Goal: Task Accomplishment & Management: Find specific page/section

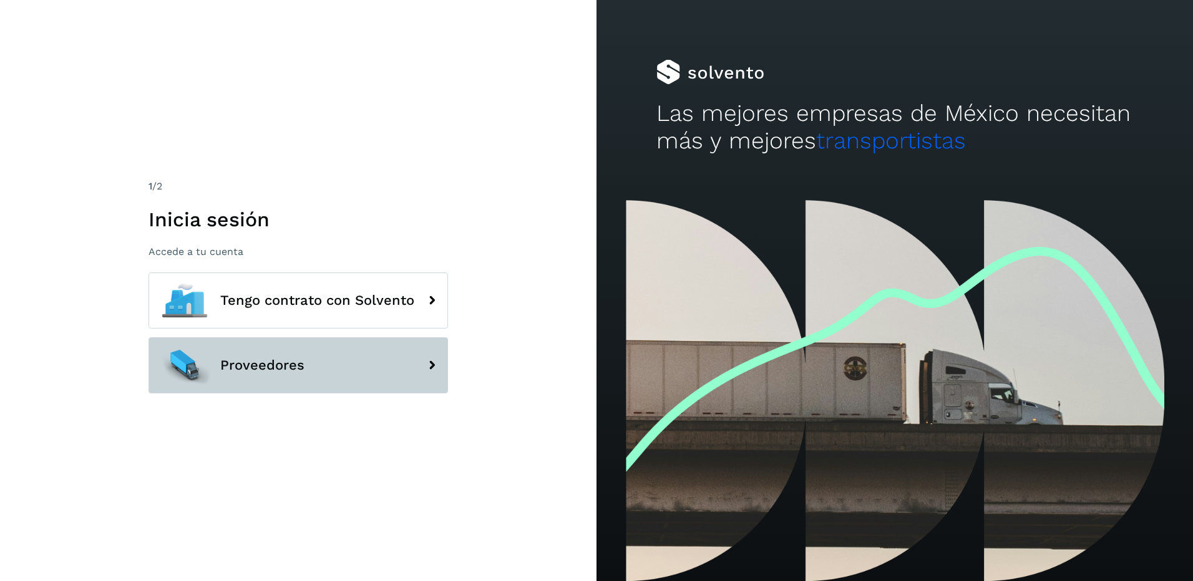
click at [329, 365] on button "Proveedores" at bounding box center [297, 366] width 299 height 56
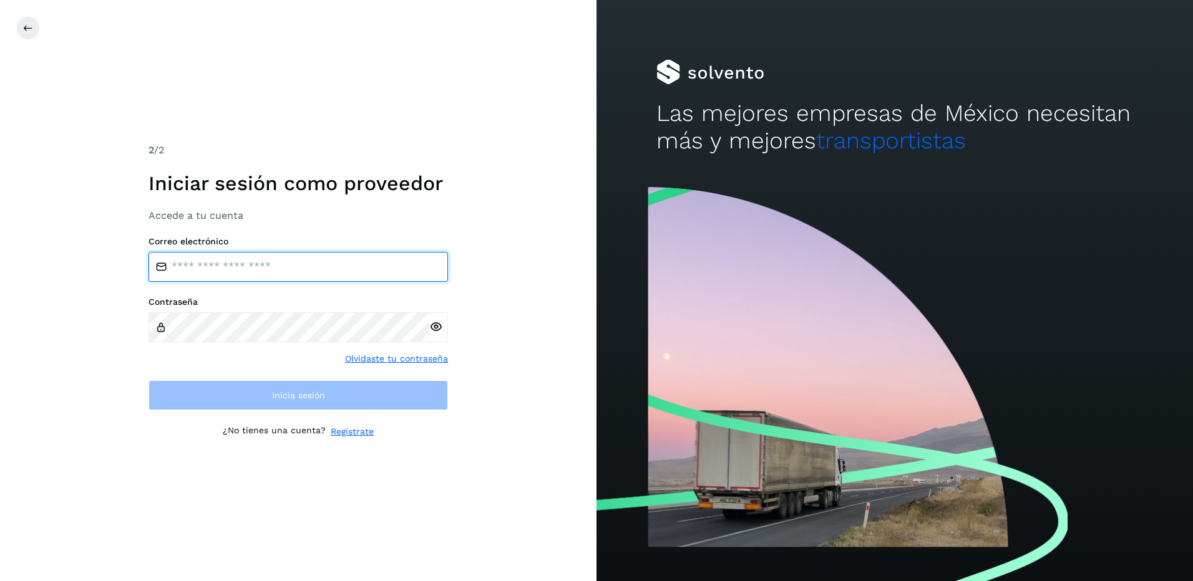
type input "**********"
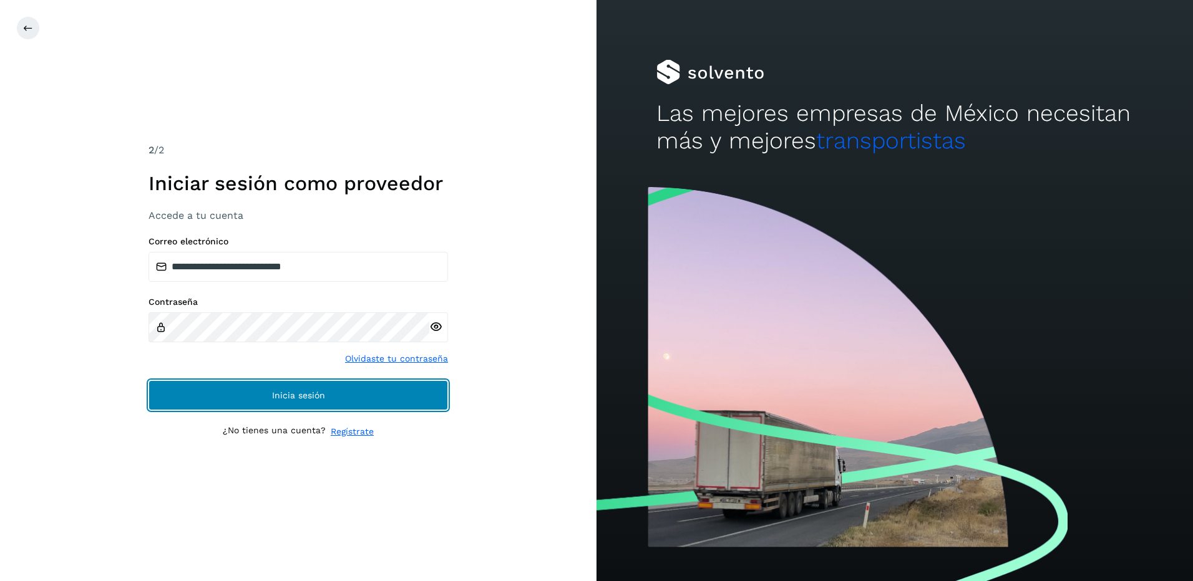
click at [336, 402] on button "Inicia sesión" at bounding box center [297, 396] width 299 height 30
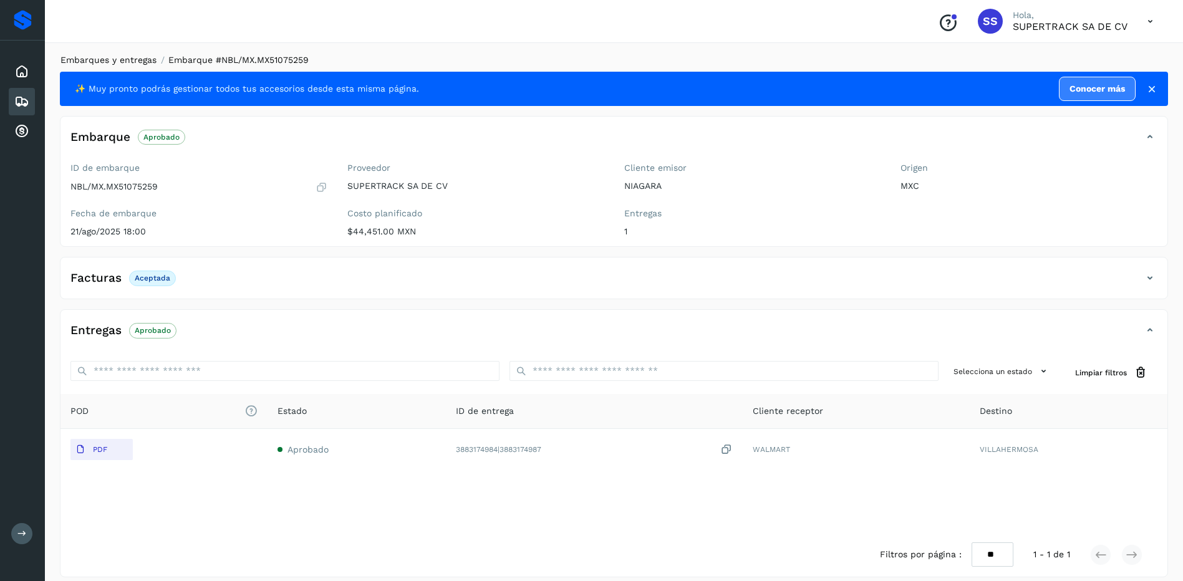
click at [120, 60] on link "Embarques y entregas" at bounding box center [109, 60] width 96 height 10
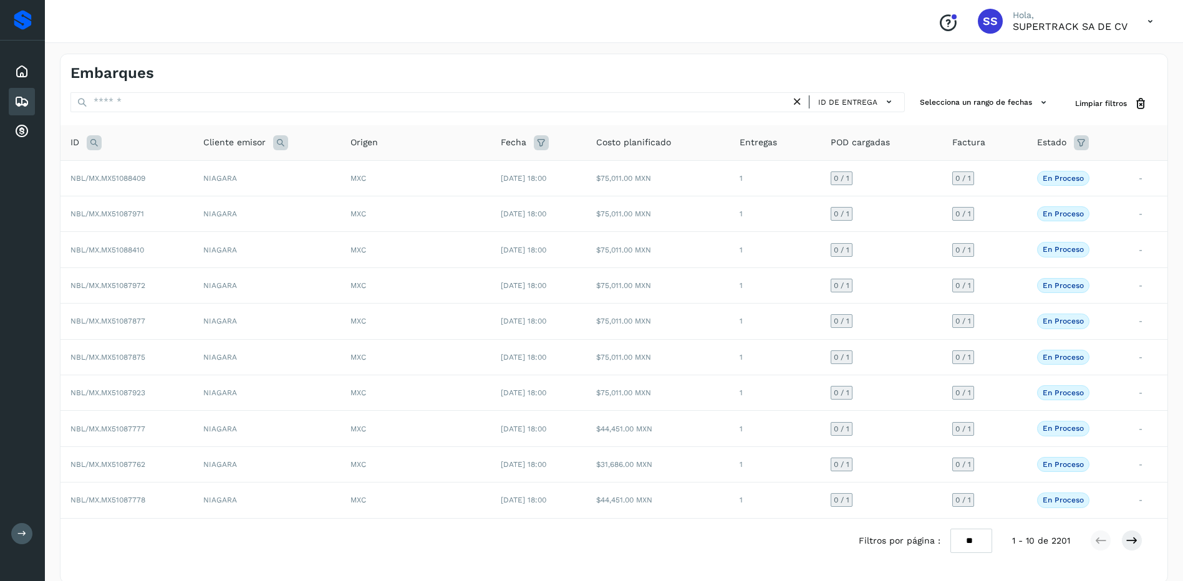
click at [95, 141] on icon at bounding box center [94, 142] width 15 height 15
click at [324, 200] on td "NIAGARA" at bounding box center [266, 215] width 147 height 36
click at [91, 140] on icon at bounding box center [94, 142] width 15 height 15
click at [130, 177] on input "text" at bounding box center [176, 174] width 153 height 20
type input "***"
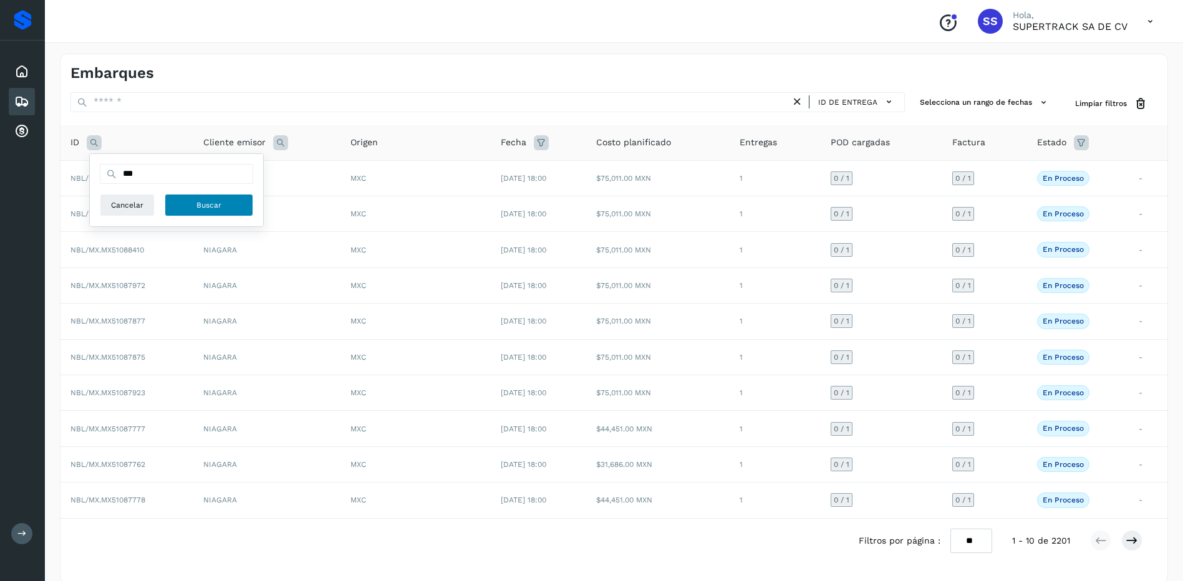
click at [211, 203] on span "Buscar" at bounding box center [209, 205] width 25 height 11
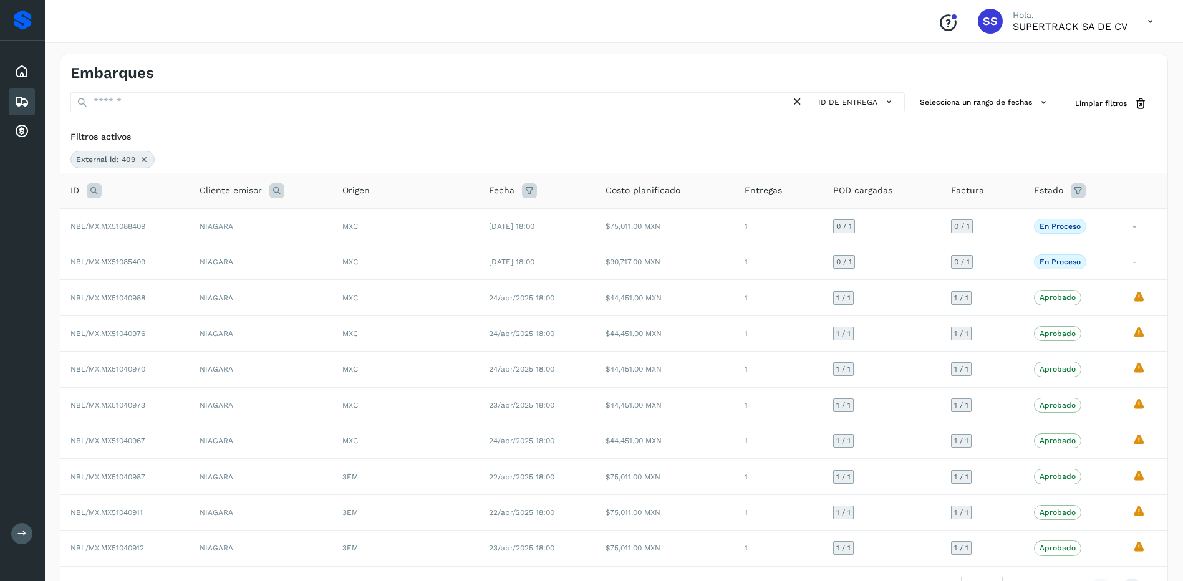
click at [145, 158] on icon at bounding box center [144, 160] width 10 height 10
